Goal: Transaction & Acquisition: Purchase product/service

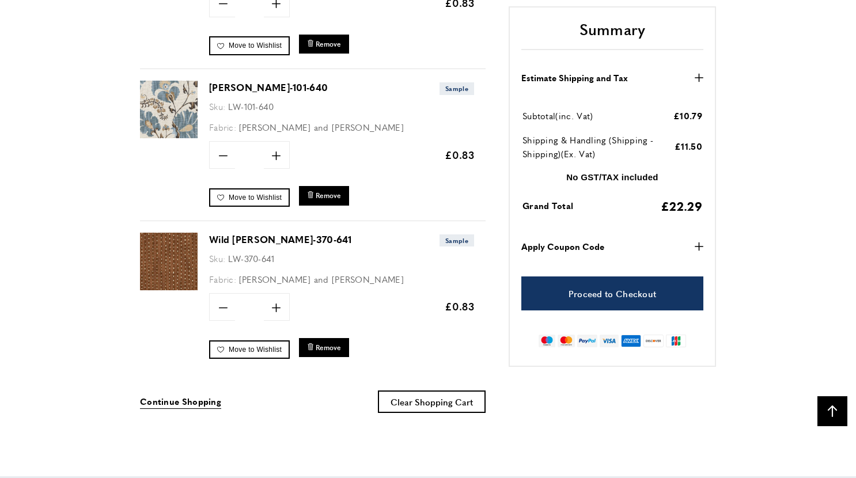
scroll to position [1813, 0]
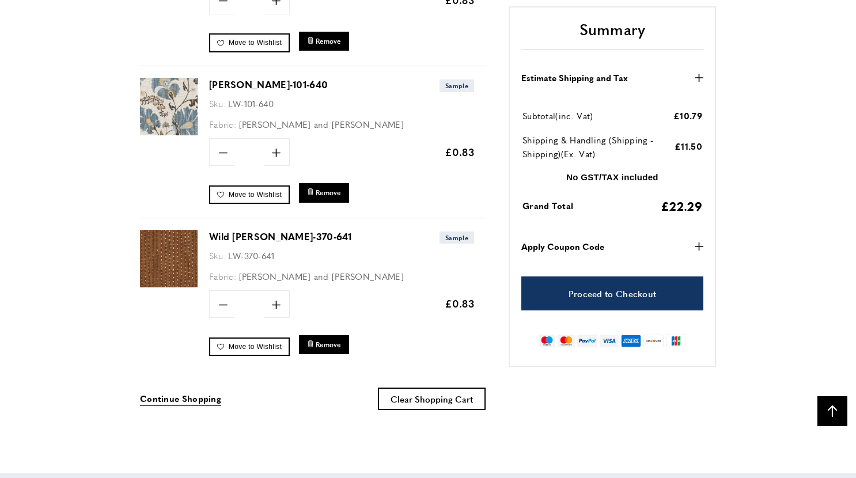
click at [233, 230] on link "Wild [PERSON_NAME]-370-641" at bounding box center [280, 236] width 143 height 13
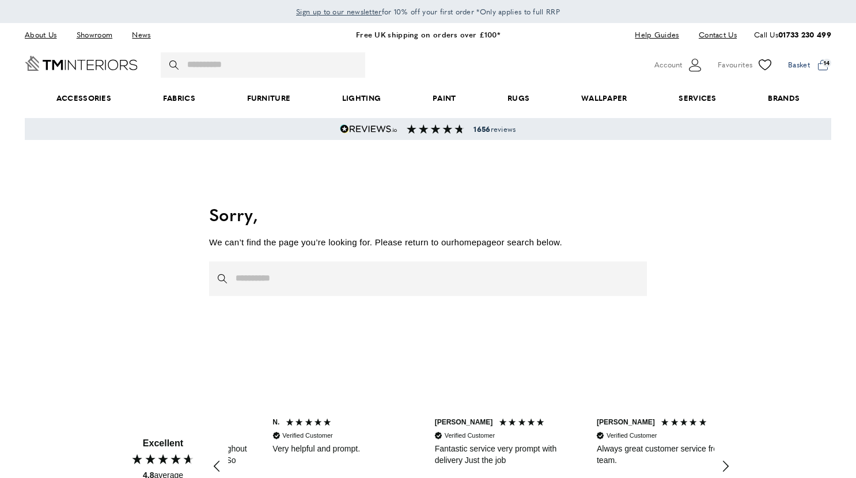
scroll to position [0, 162]
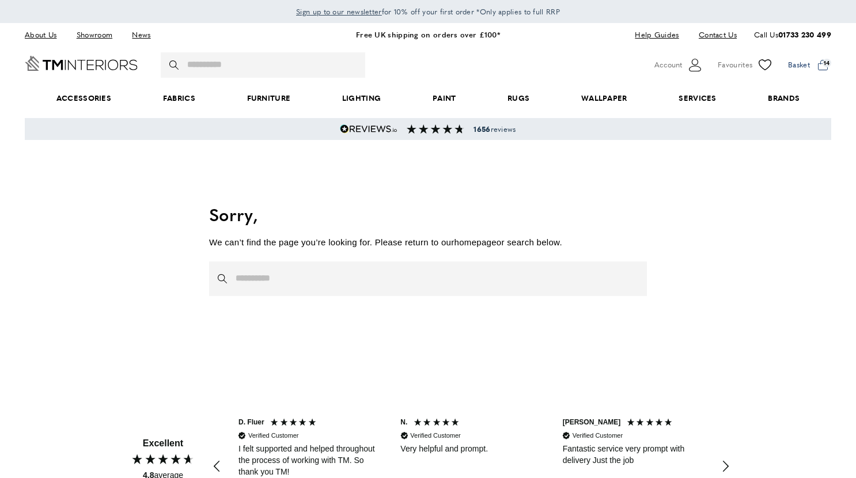
click at [823, 64] on span at bounding box center [809, 64] width 43 height 17
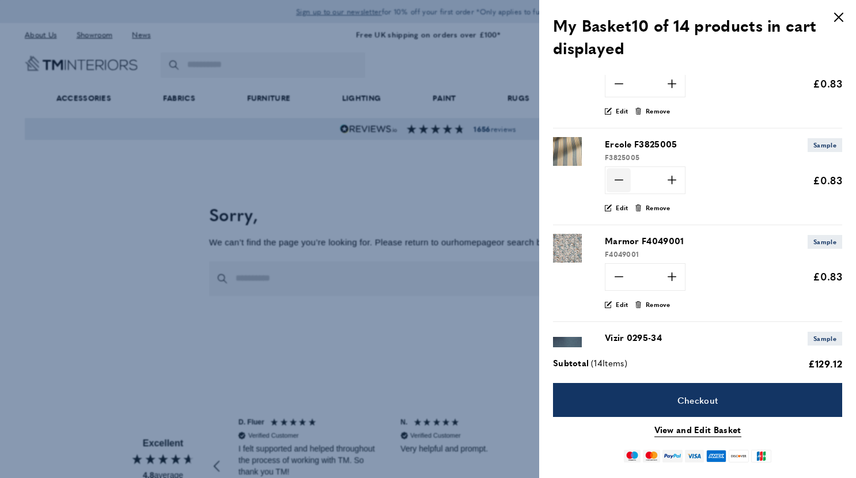
scroll to position [224, 0]
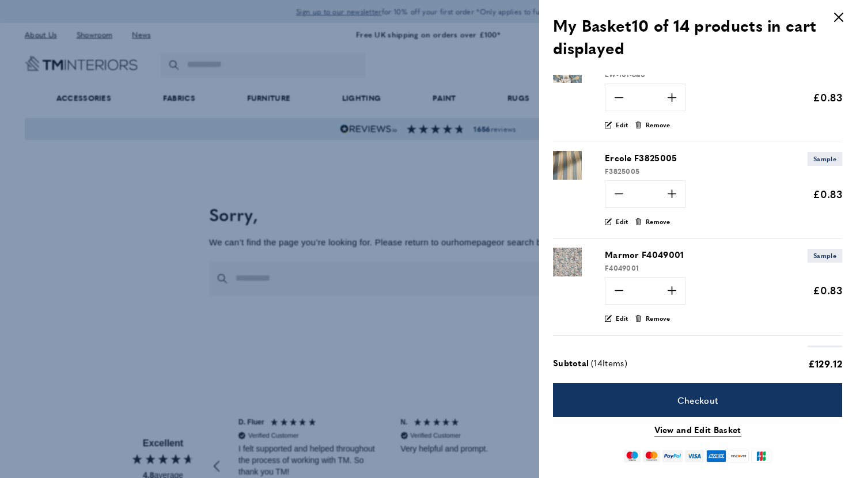
click at [139, 234] on div at bounding box center [428, 239] width 856 height 478
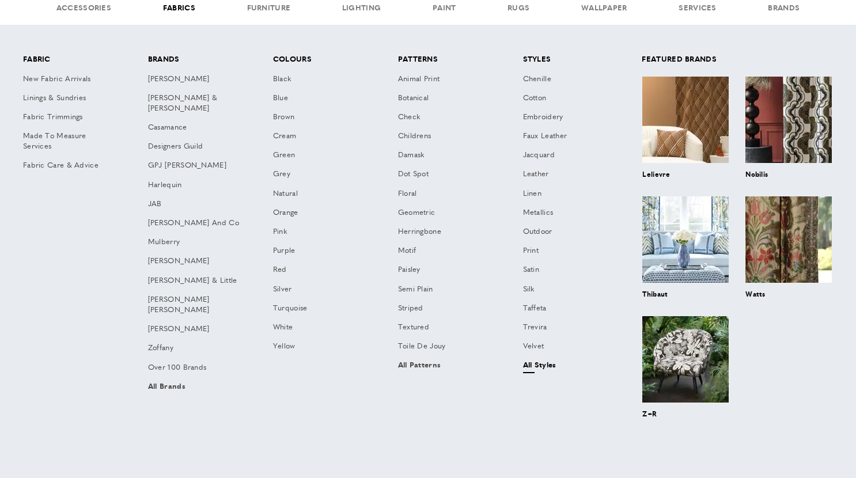
scroll to position [0, 972]
click at [533, 359] on link "All Styles" at bounding box center [569, 365] width 105 height 19
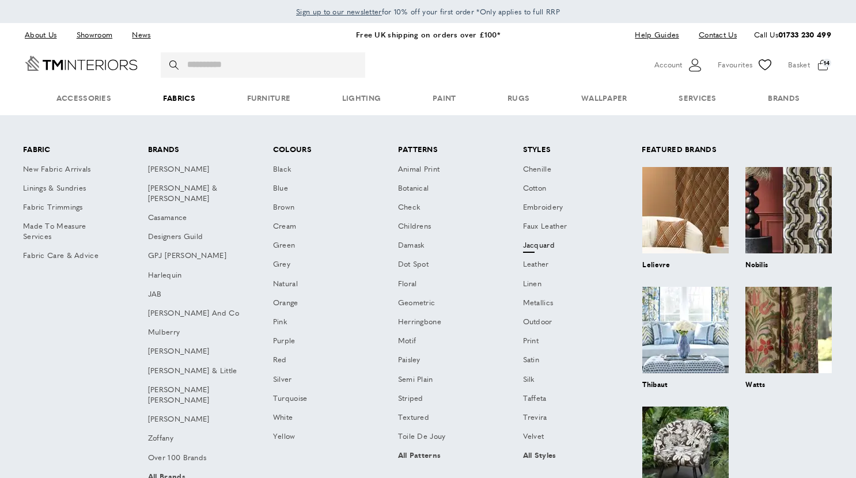
scroll to position [0, 162]
click at [539, 262] on link "Leather" at bounding box center [569, 265] width 105 height 19
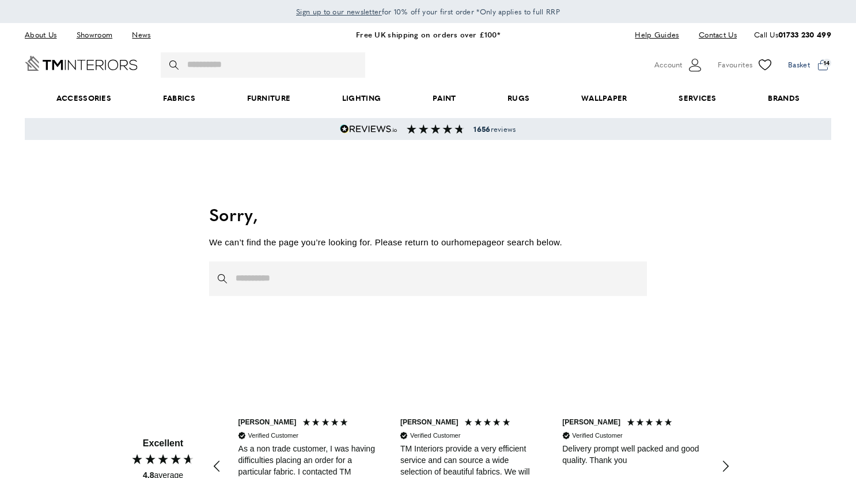
click at [824, 62] on span at bounding box center [809, 64] width 43 height 17
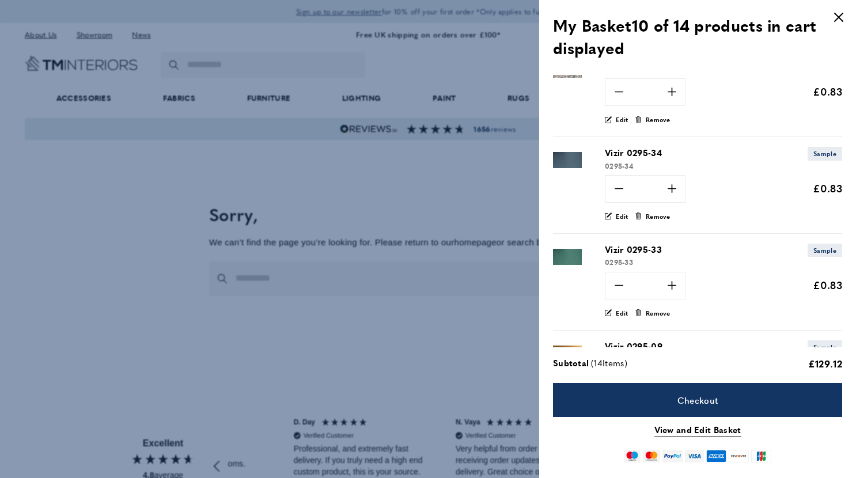
scroll to position [0, 1296]
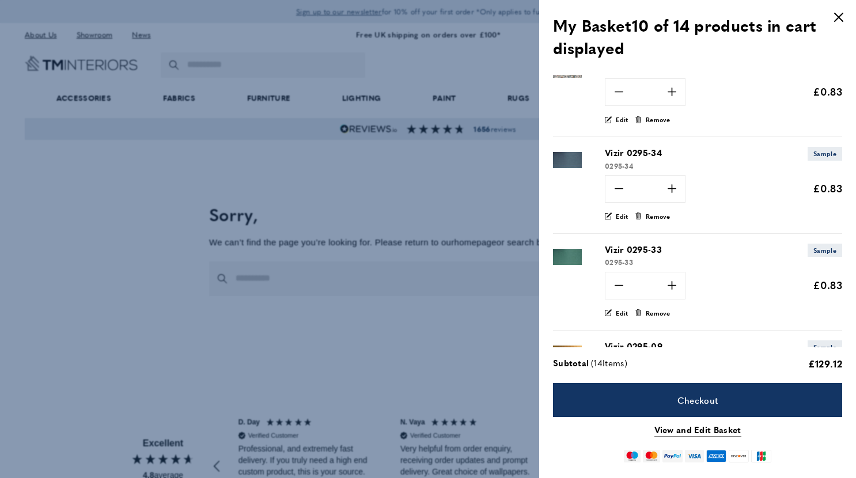
click at [565, 166] on img at bounding box center [567, 160] width 29 height 29
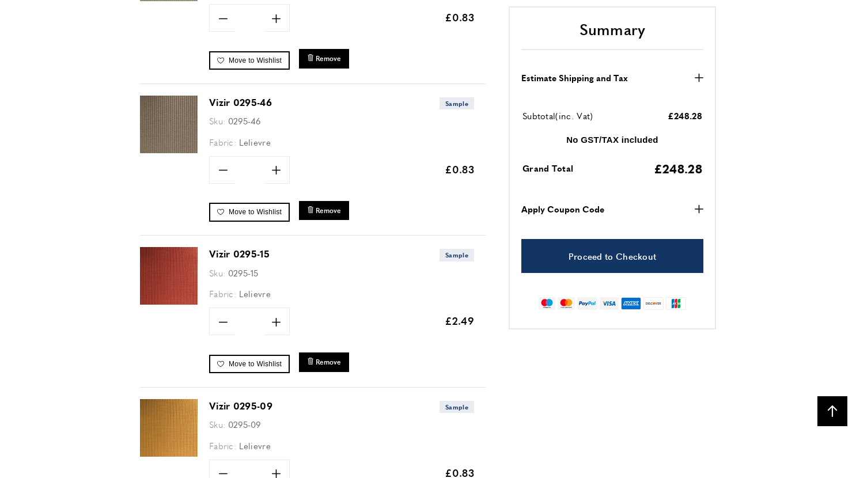
scroll to position [753, 0]
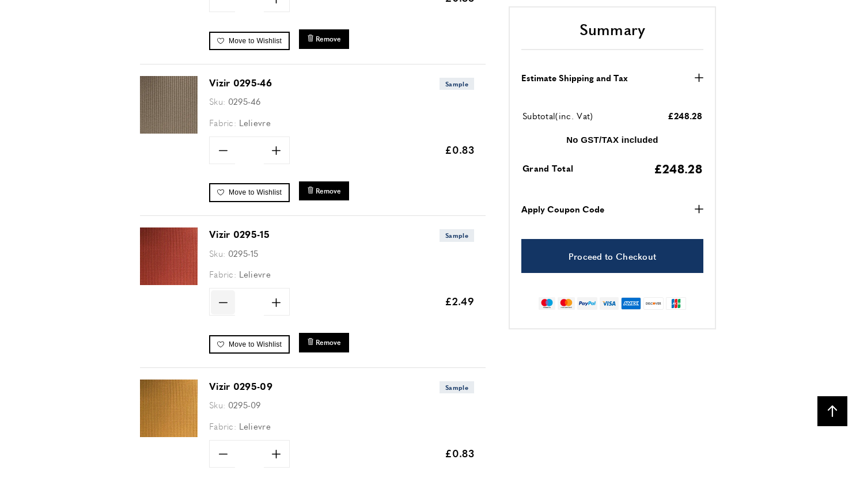
click at [223, 298] on icon "minus" at bounding box center [223, 302] width 9 height 9
type input "*"
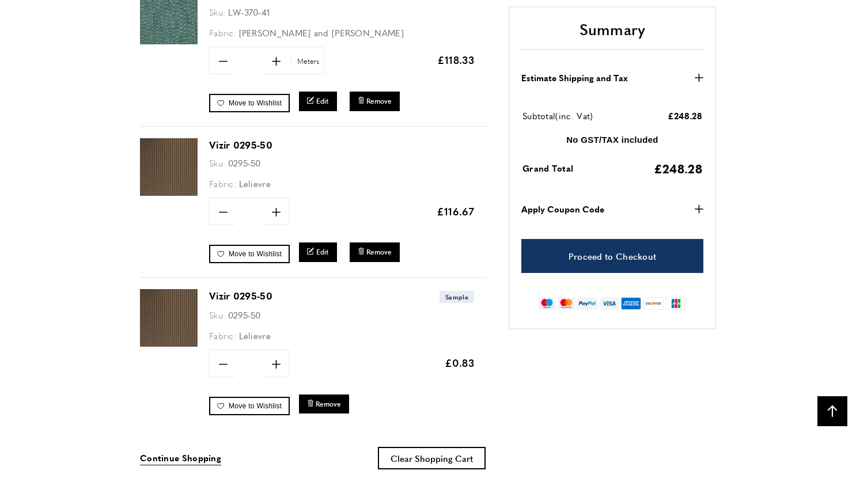
scroll to position [2192, 0]
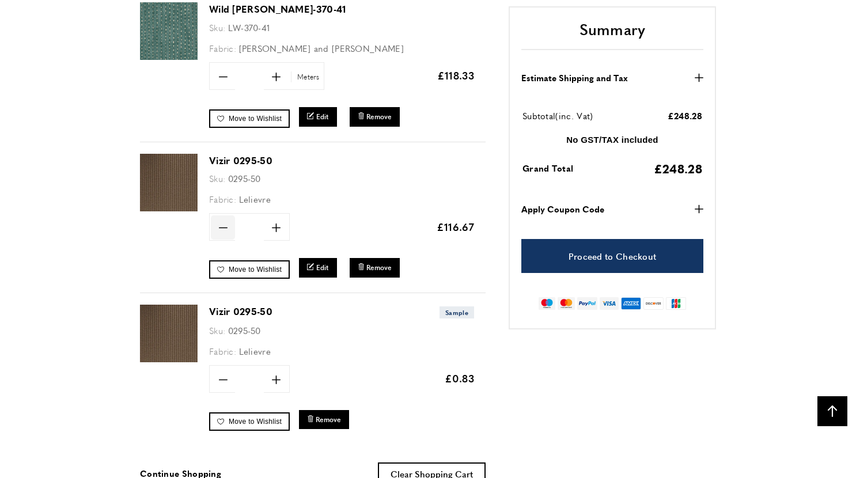
click at [222, 227] on icon at bounding box center [222, 227] width 9 height 1
click at [377, 263] on span "Remove" at bounding box center [378, 268] width 25 height 10
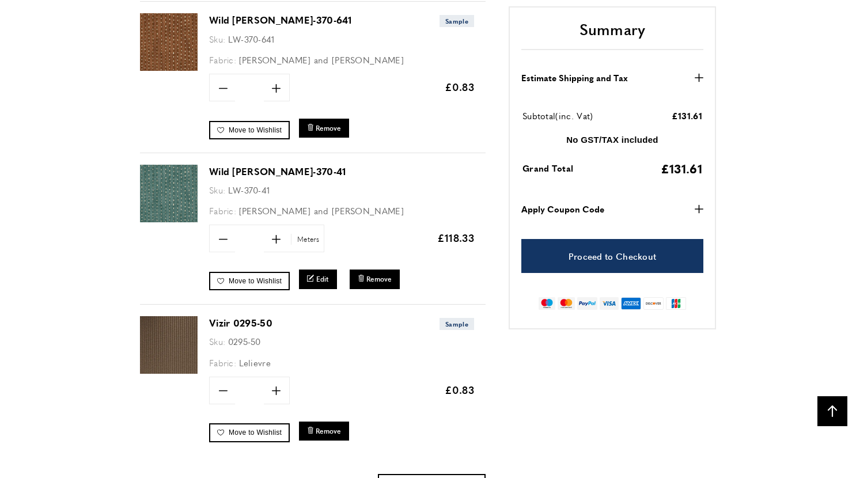
scroll to position [2026, 0]
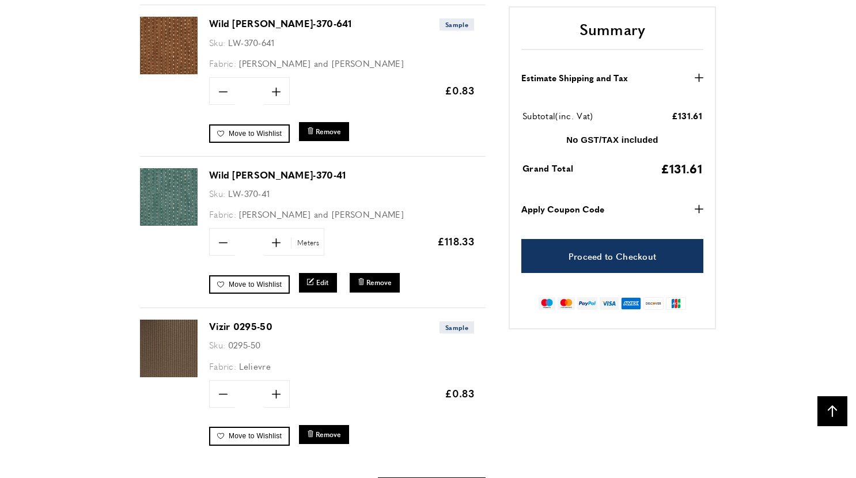
click at [219, 169] on link "Wild [PERSON_NAME]-370-41" at bounding box center [277, 174] width 137 height 13
click at [369, 278] on span "Remove" at bounding box center [378, 283] width 25 height 10
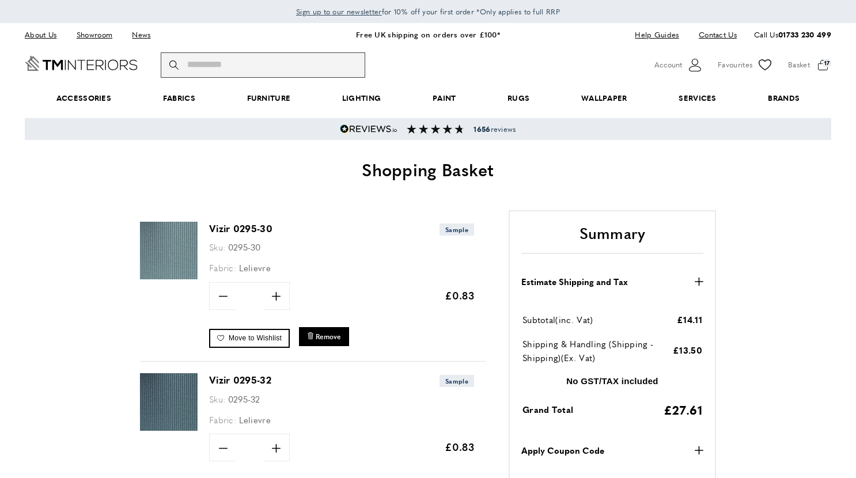
click at [334, 64] on input "Search" at bounding box center [263, 64] width 204 height 25
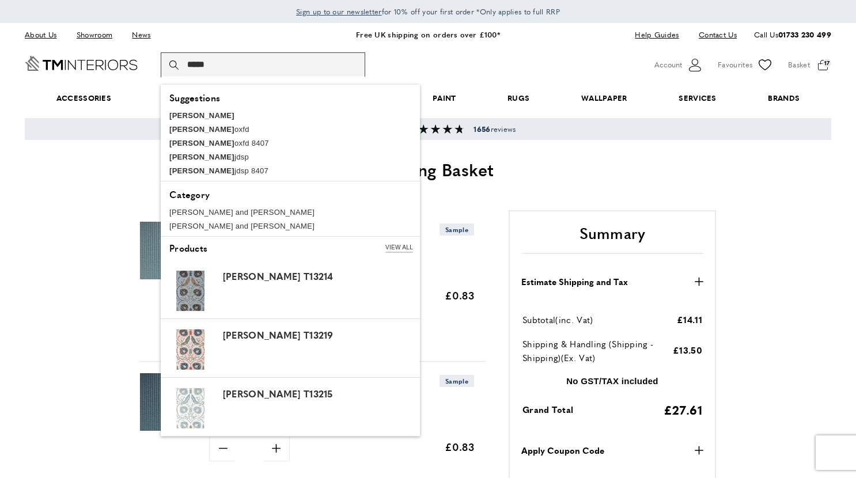
scroll to position [0, 162]
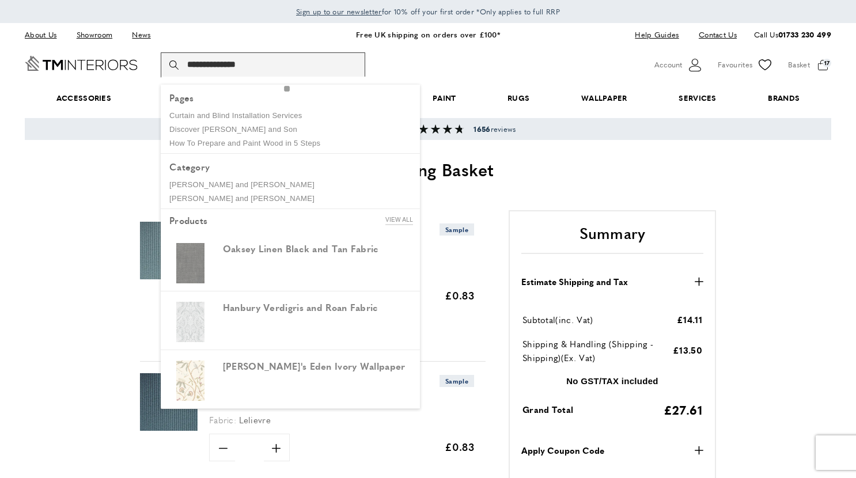
type input "**********"
click at [175, 64] on button "magnifying-glass Search" at bounding box center [175, 64] width 12 height 25
